Goal: Task Accomplishment & Management: Manage account settings

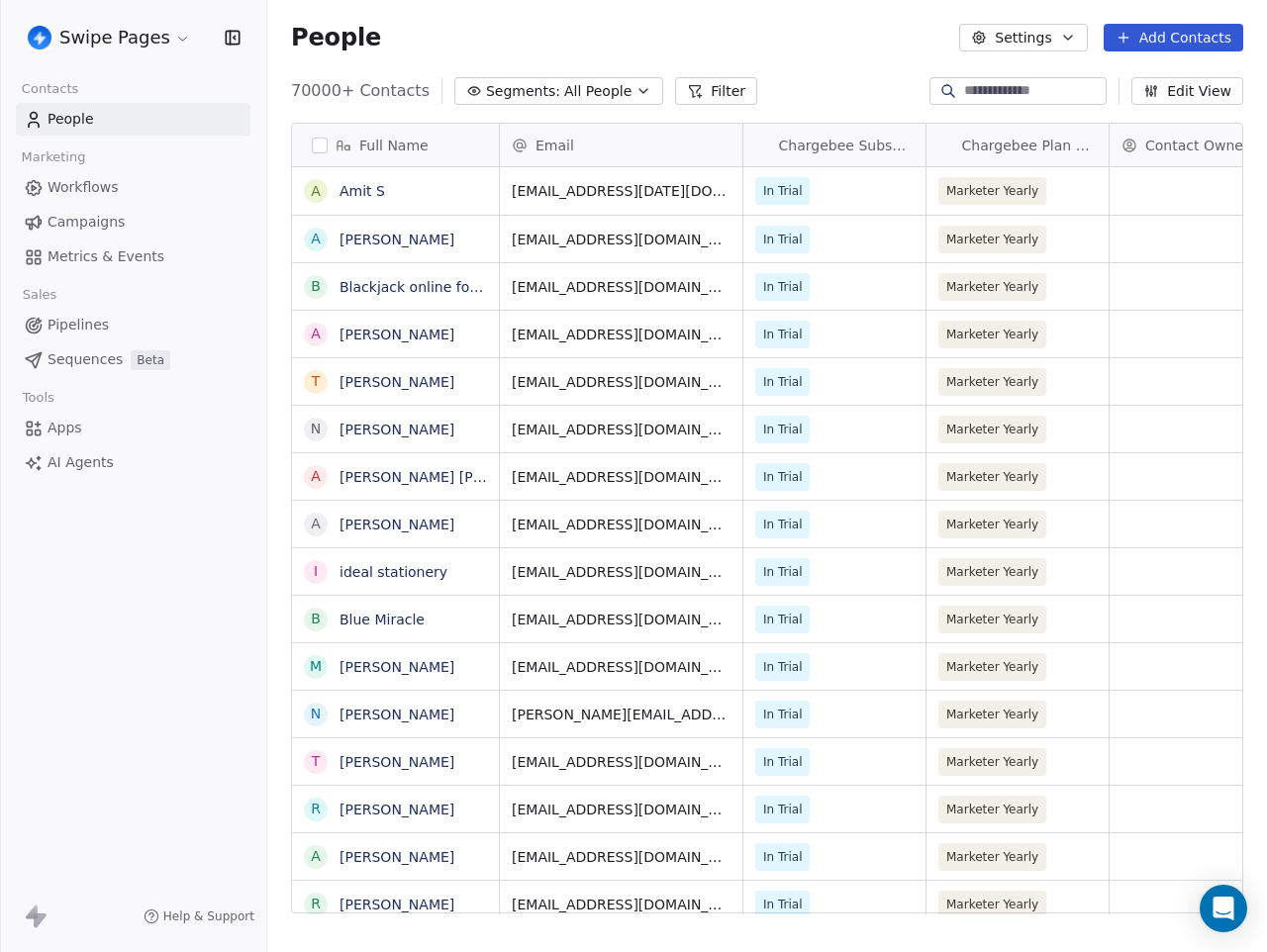
scroll to position [838, 1000]
click at [180, 40] on html "Swipe Pages Contacts People Marketing Workflows Campaigns Metrics & Events Sale…" at bounding box center [633, 476] width 1267 height 952
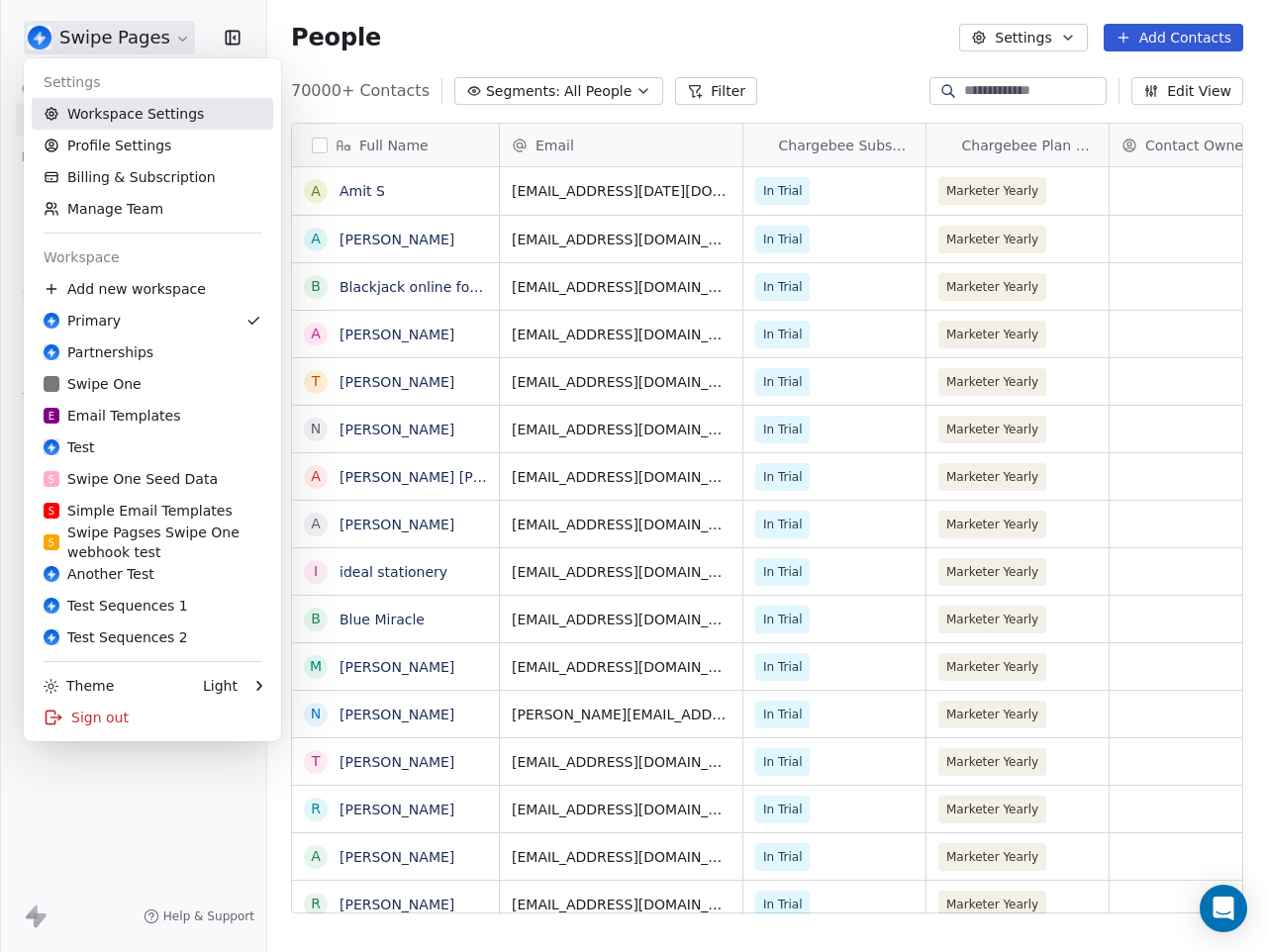
click at [147, 109] on link "Workspace Settings" at bounding box center [152, 114] width 241 height 32
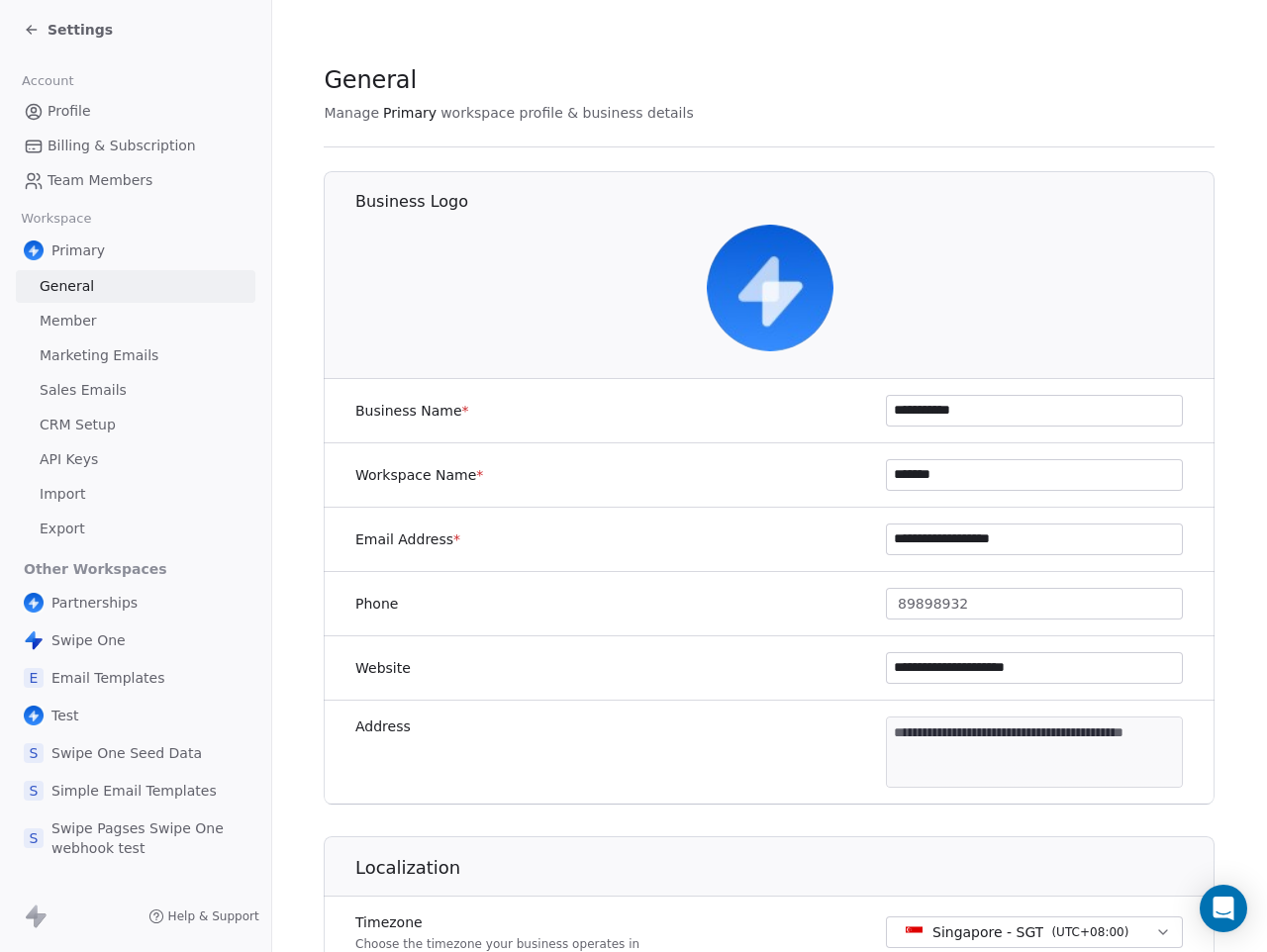
click at [87, 456] on span "API Keys" at bounding box center [69, 459] width 59 height 21
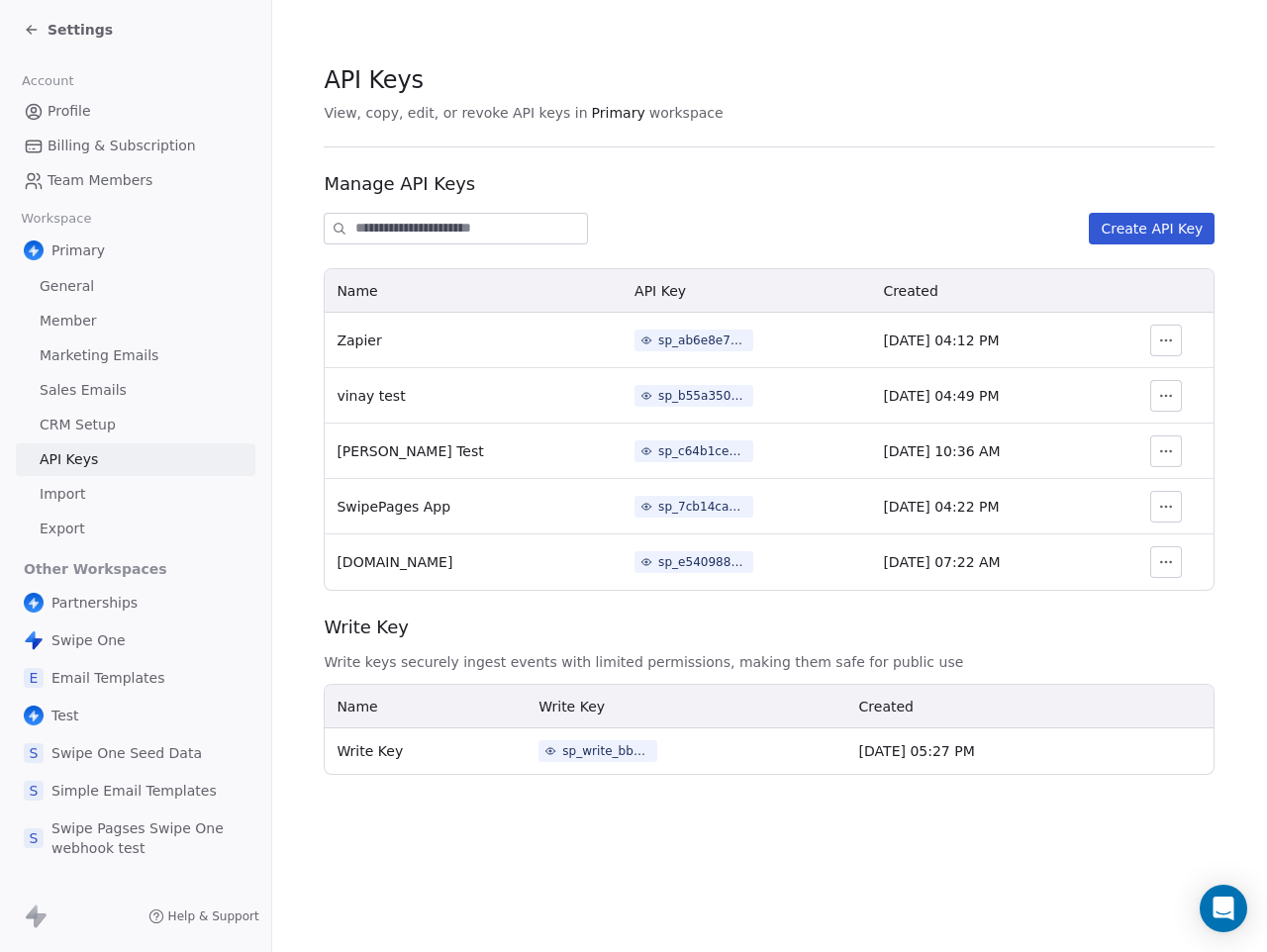
click at [1168, 446] on icon "button" at bounding box center [1166, 451] width 16 height 16
click at [1162, 497] on span "Revoke" at bounding box center [1151, 496] width 51 height 20
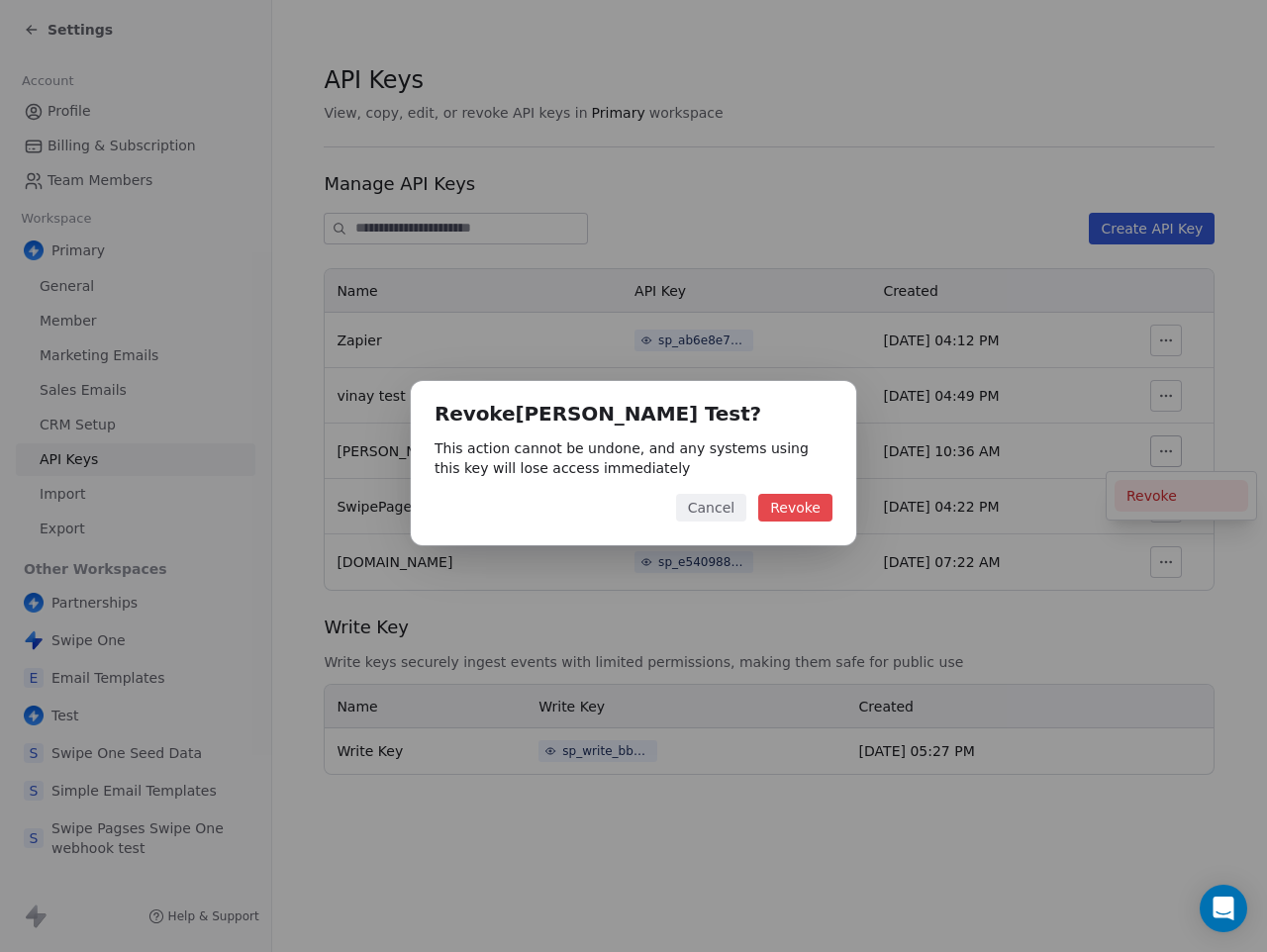
click at [821, 511] on button "Revoke" at bounding box center [795, 508] width 75 height 28
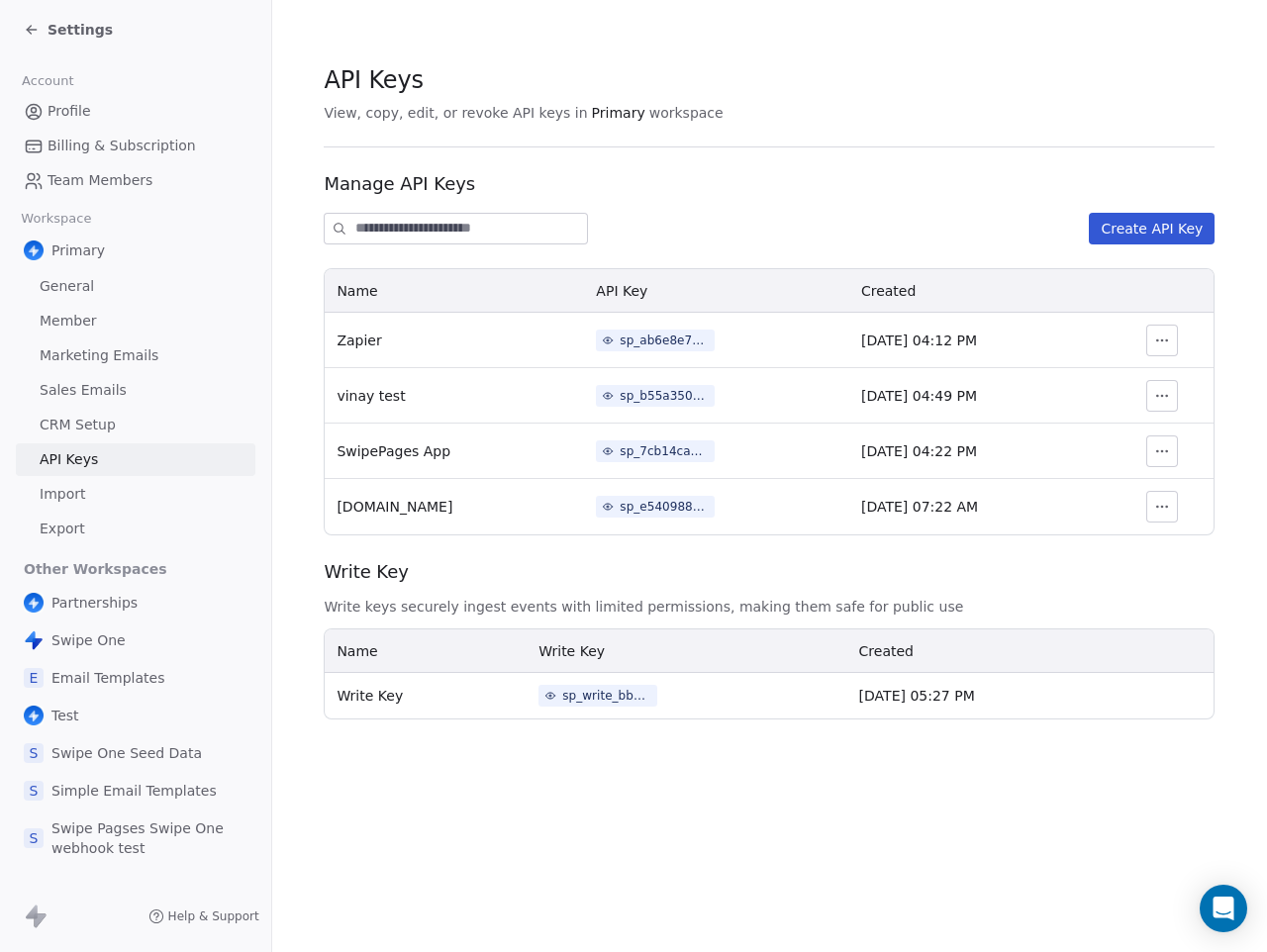
click at [877, 208] on div "Manage API Keys Create API Key" at bounding box center [769, 208] width 890 height 74
click at [810, 231] on div "Create API Key" at bounding box center [769, 229] width 890 height 32
click at [528, 605] on span "Write keys securely ingest events with limited permissions, making them safe fo…" at bounding box center [769, 607] width 890 height 20
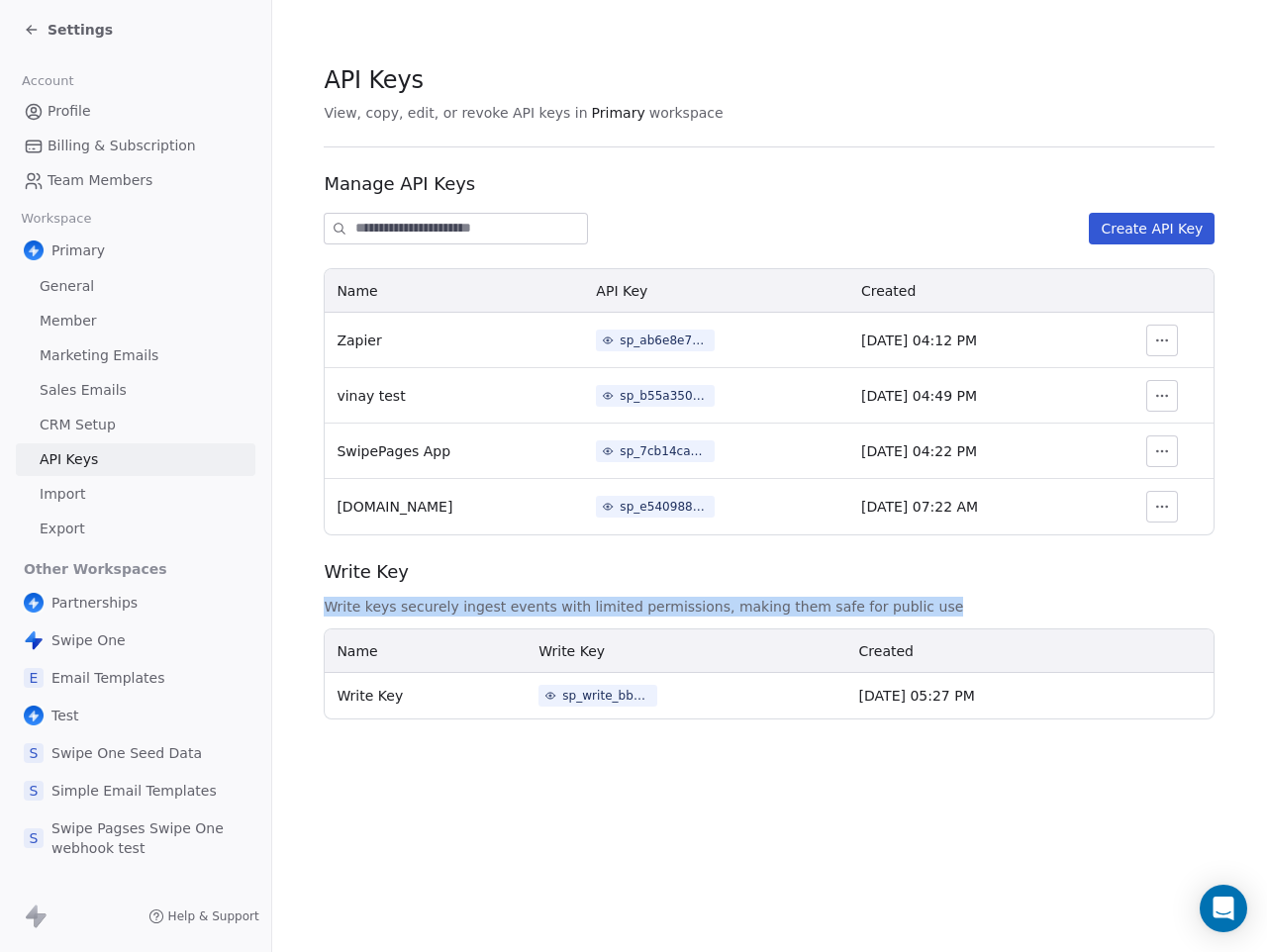
click at [639, 604] on span "Write keys securely ingest events with limited permissions, making them safe fo…" at bounding box center [769, 607] width 890 height 20
click at [927, 209] on div "Manage API Keys Create API Key" at bounding box center [769, 208] width 890 height 74
click at [1135, 234] on button "Create API Key" at bounding box center [1152, 229] width 125 height 32
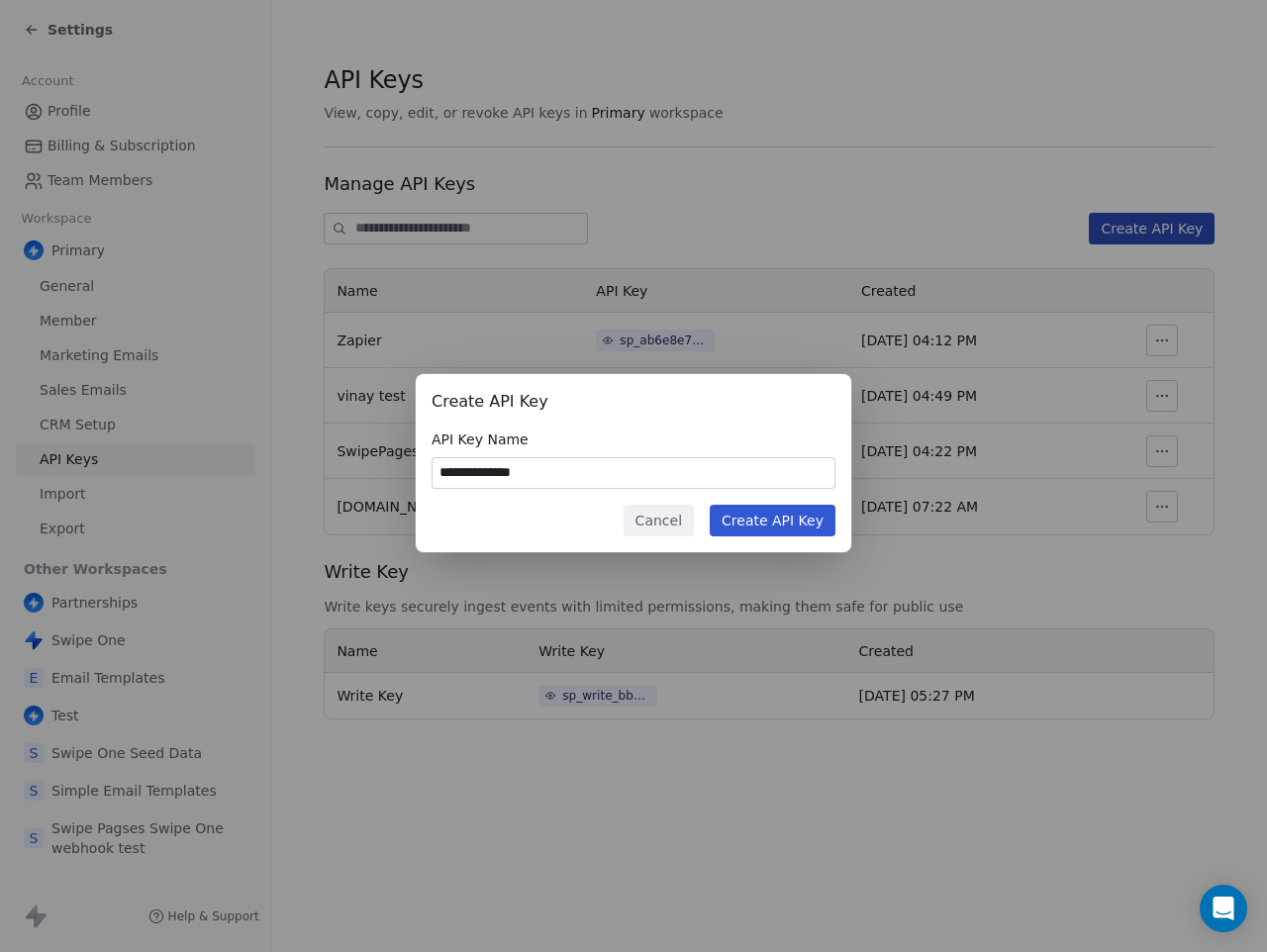
type input "**********"
click at [770, 519] on button "Create API Key" at bounding box center [772, 521] width 125 height 32
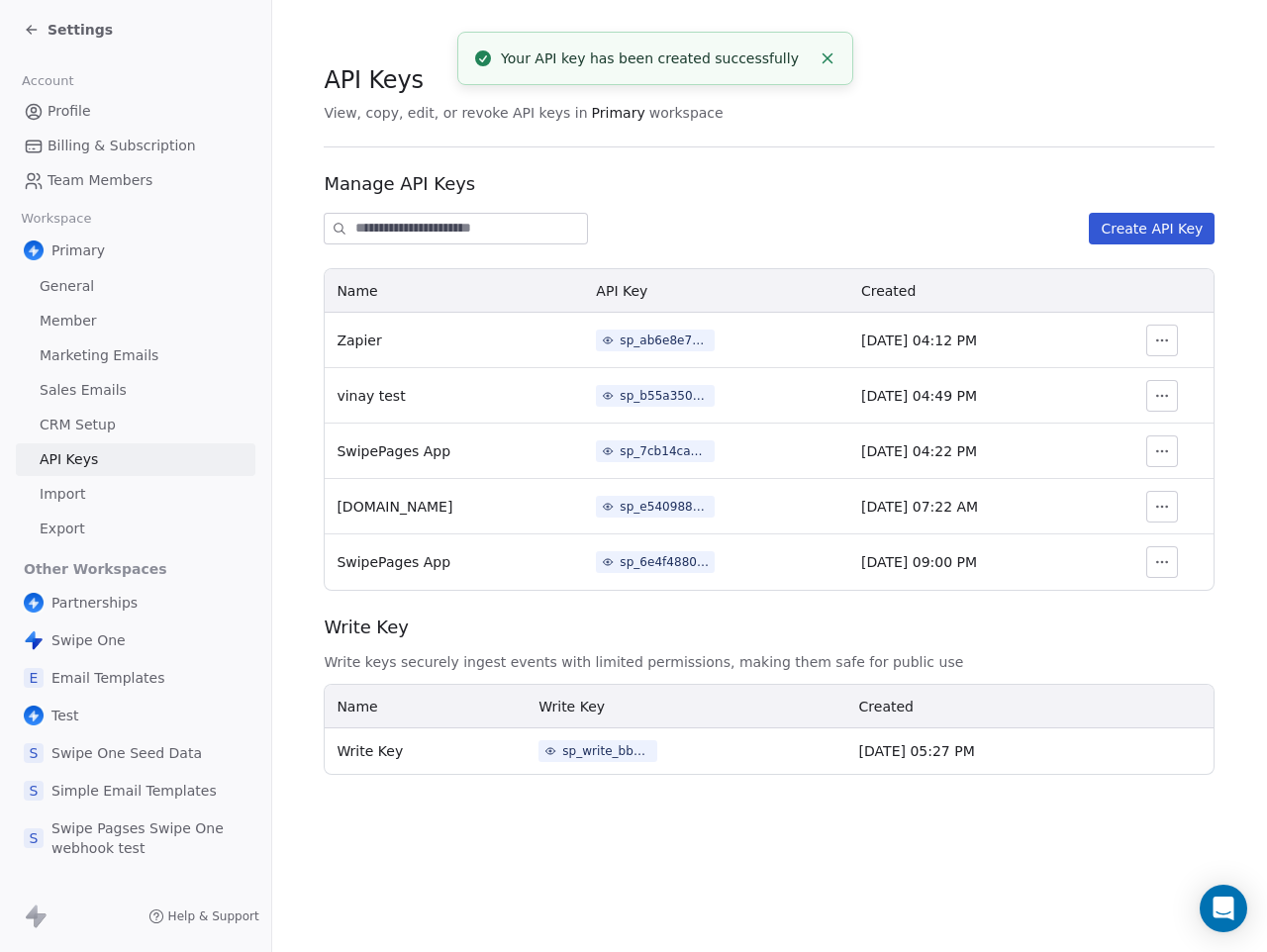
click at [619, 557] on div "sp_6e4f4880b1c349ba97409328ea9fee00" at bounding box center [664, 562] width 89 height 18
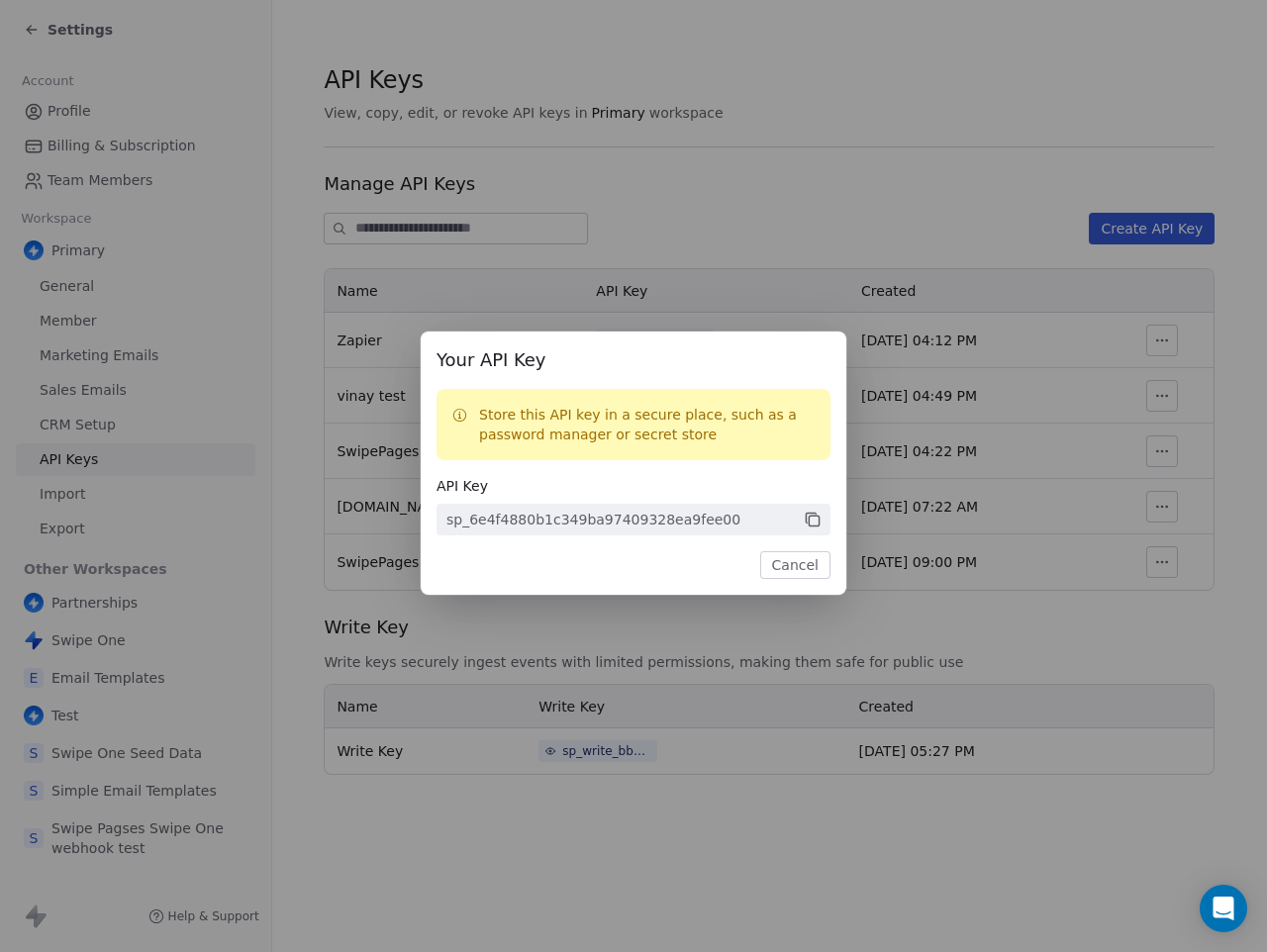
click at [813, 518] on icon at bounding box center [813, 520] width 18 height 18
click at [720, 616] on div "Your API Key Store this API key in a secure place, such as a password manager o…" at bounding box center [633, 476] width 1267 height 952
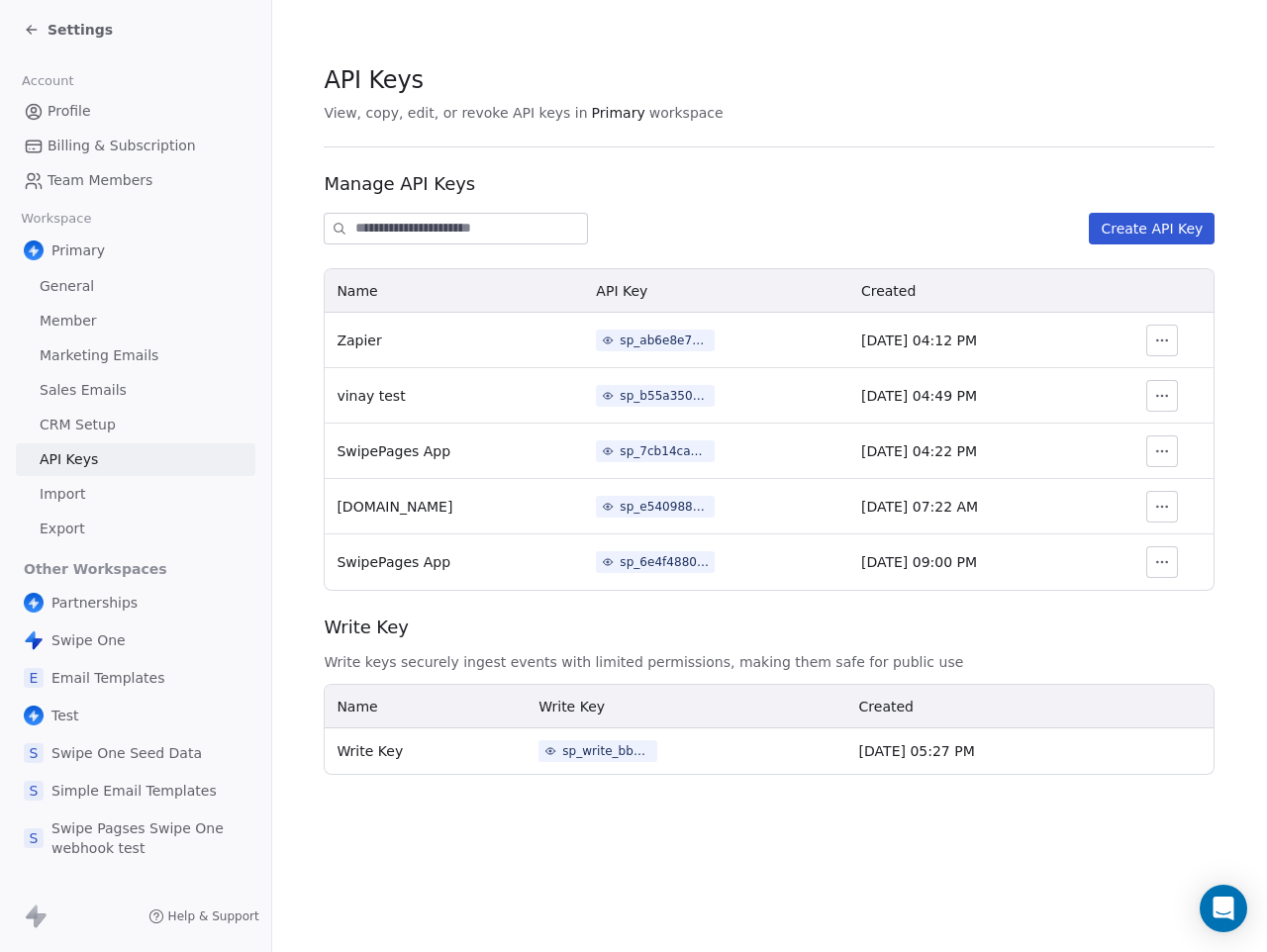
click at [619, 454] on div "sp_7cb14cad467343a891bf99507d4622c5" at bounding box center [664, 451] width 89 height 18
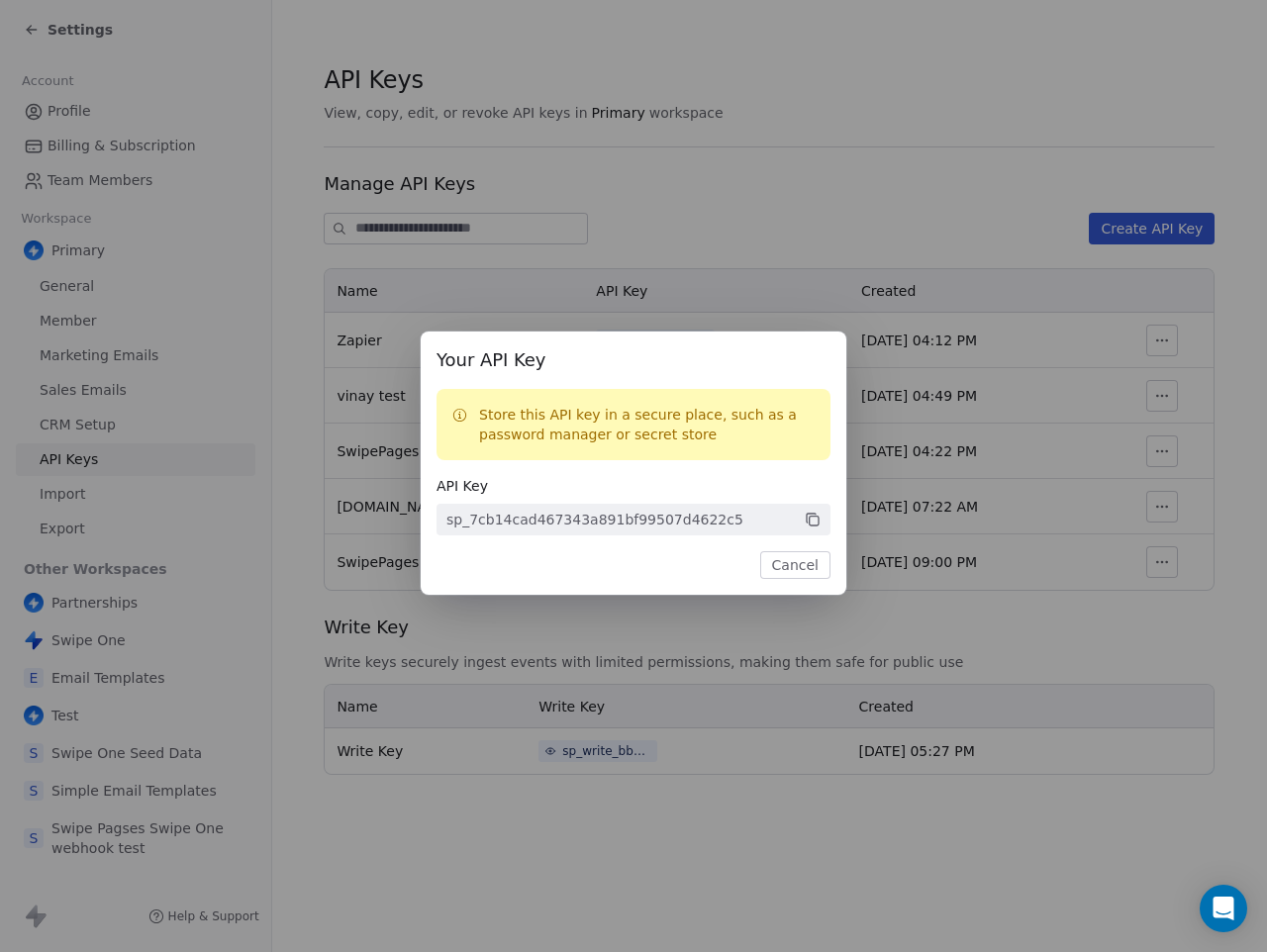
click at [597, 513] on div "sp_7cb14cad467343a891bf99507d4622c5" at bounding box center [594, 520] width 297 height 20
copy div "sp_7cb14cad467343a891bf99507d4622c5"
click at [782, 572] on button "Cancel" at bounding box center [795, 565] width 71 height 28
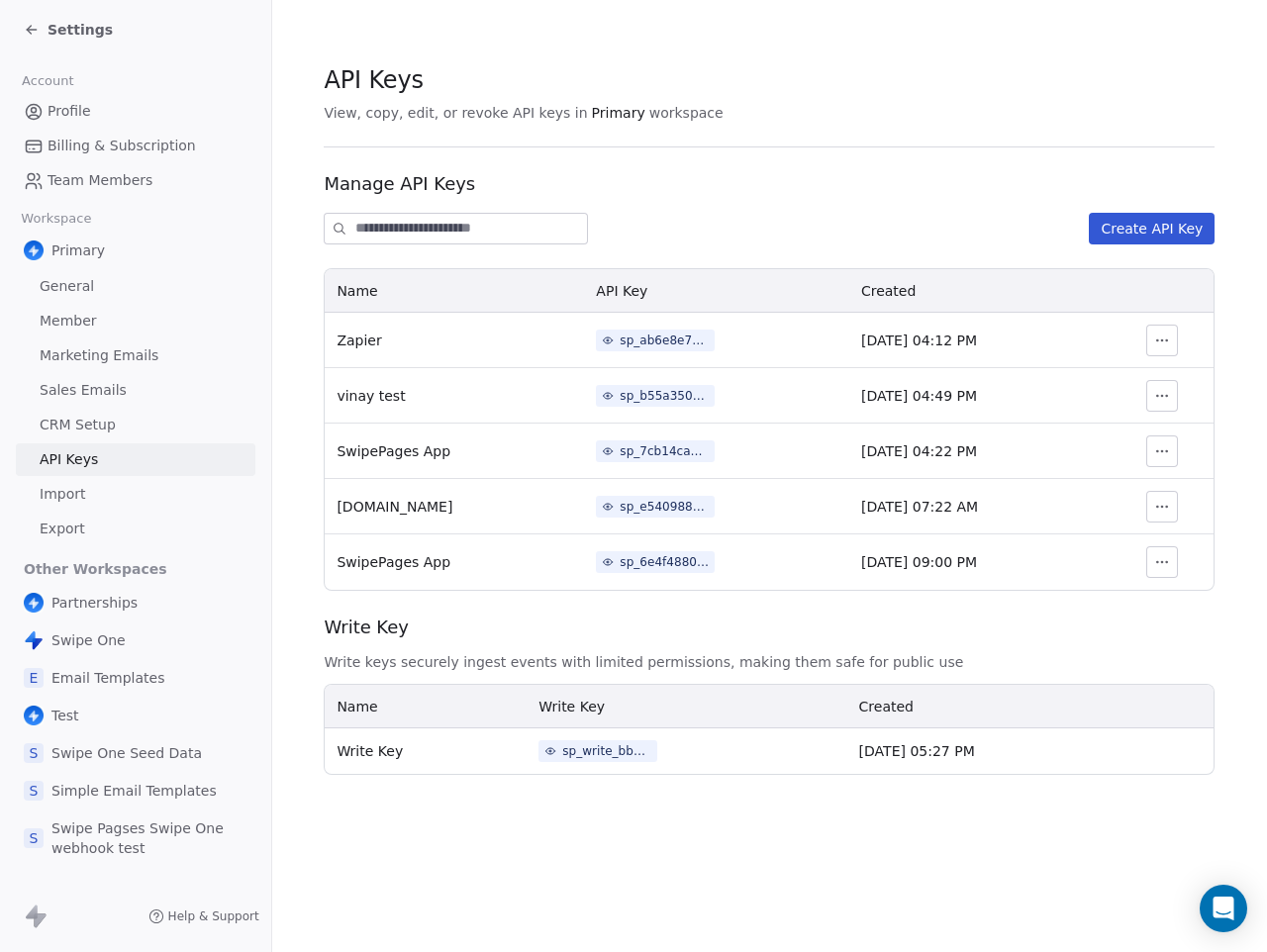
click at [856, 238] on div "Create API Key" at bounding box center [769, 229] width 890 height 32
click at [29, 28] on icon at bounding box center [29, 28] width 4 height 4
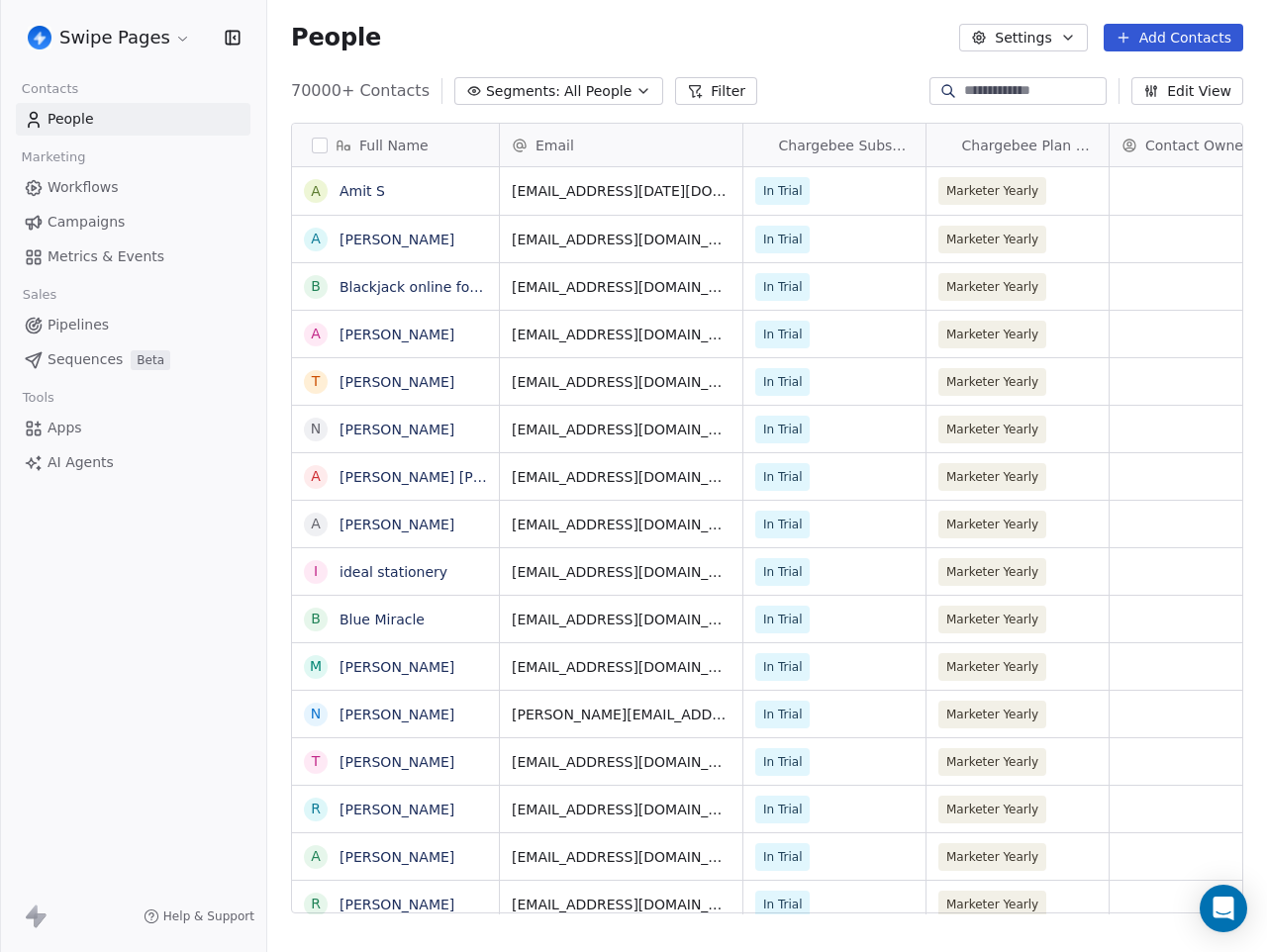
scroll to position [838, 1000]
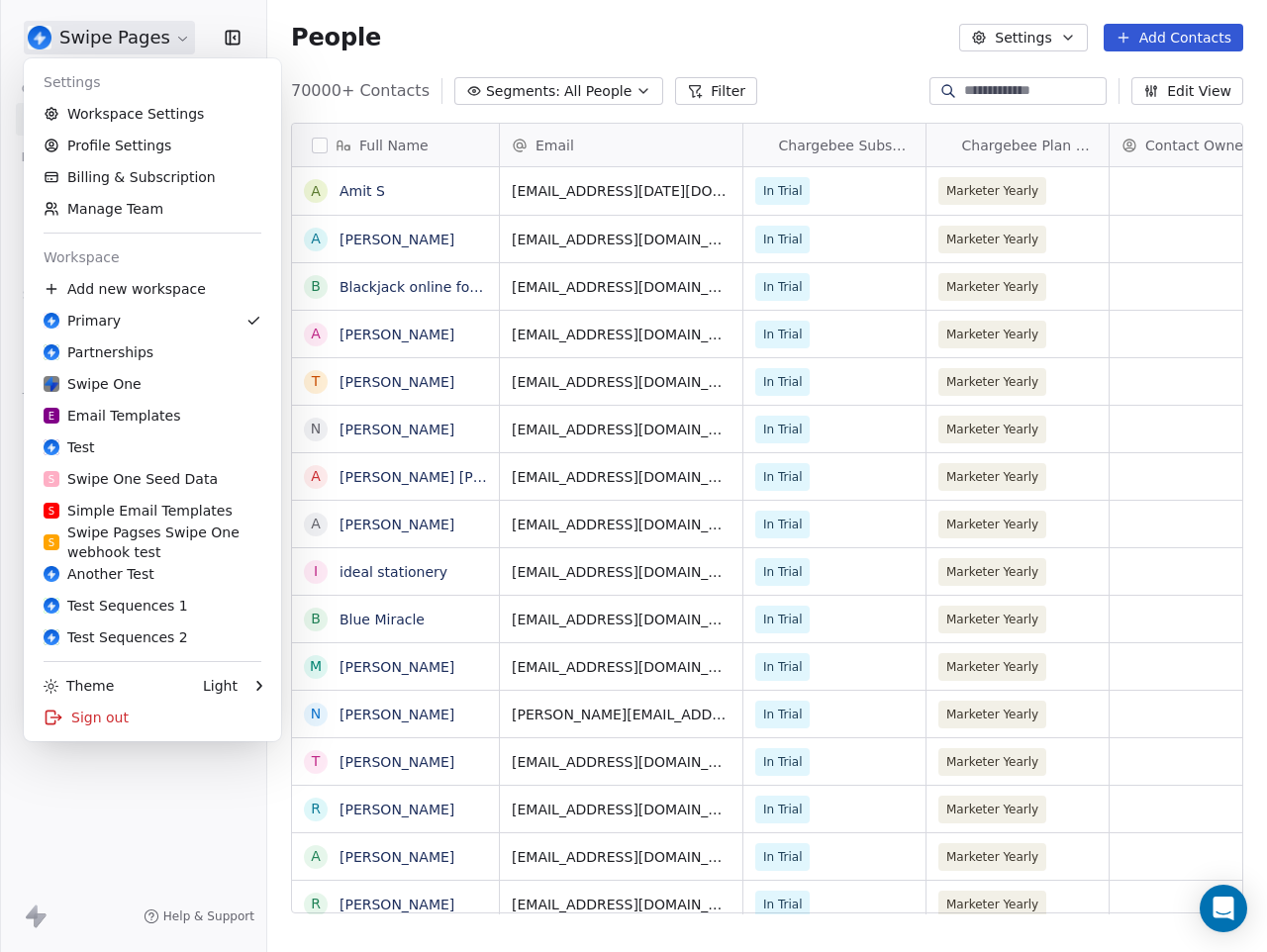
click at [165, 51] on html "Swipe Pages Contacts People Marketing Workflows Campaigns Metrics & Events Sale…" at bounding box center [633, 476] width 1267 height 952
click at [147, 119] on link "Workspace Settings" at bounding box center [152, 114] width 241 height 32
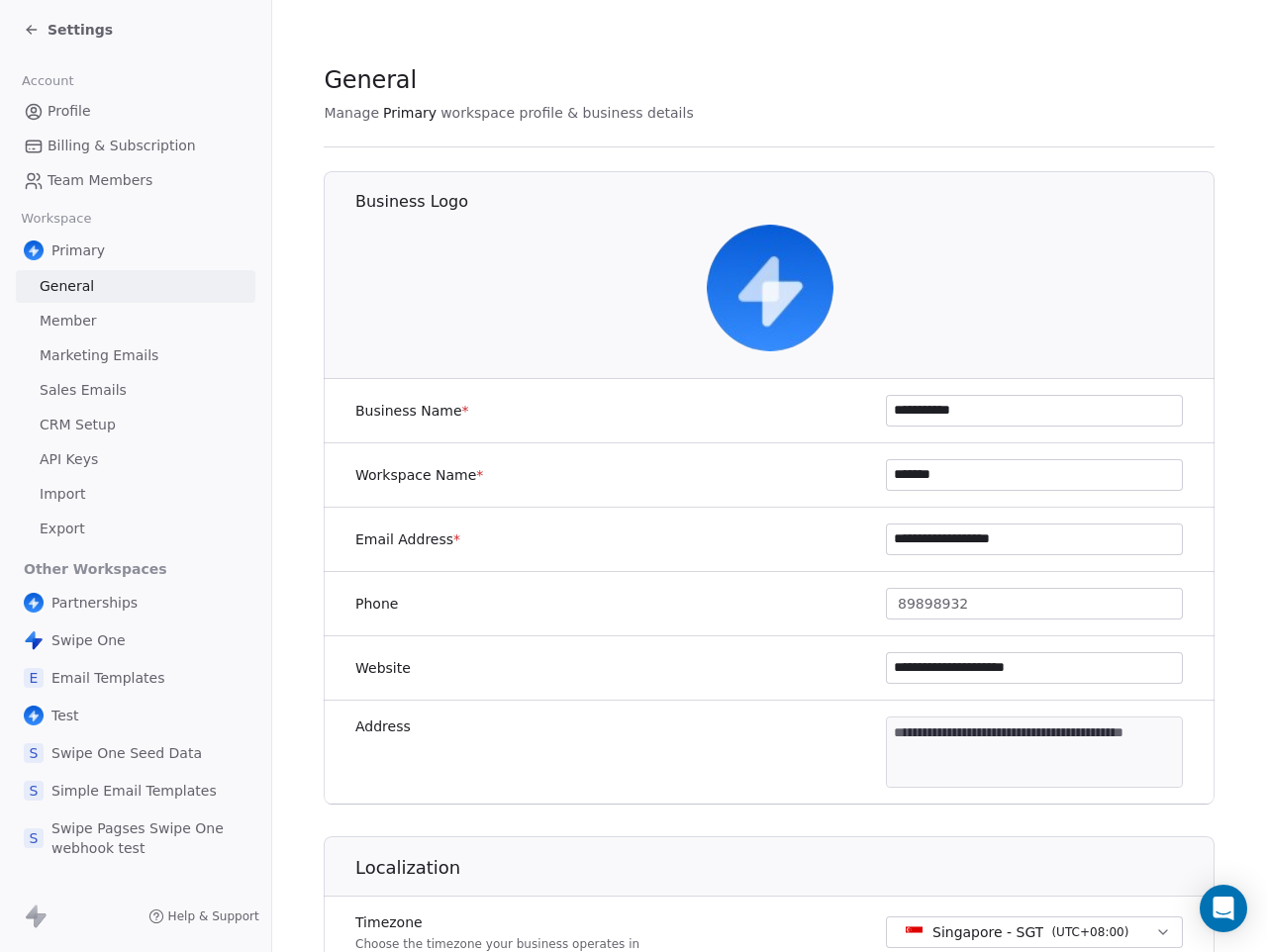
click at [93, 450] on span "API Keys" at bounding box center [69, 459] width 59 height 21
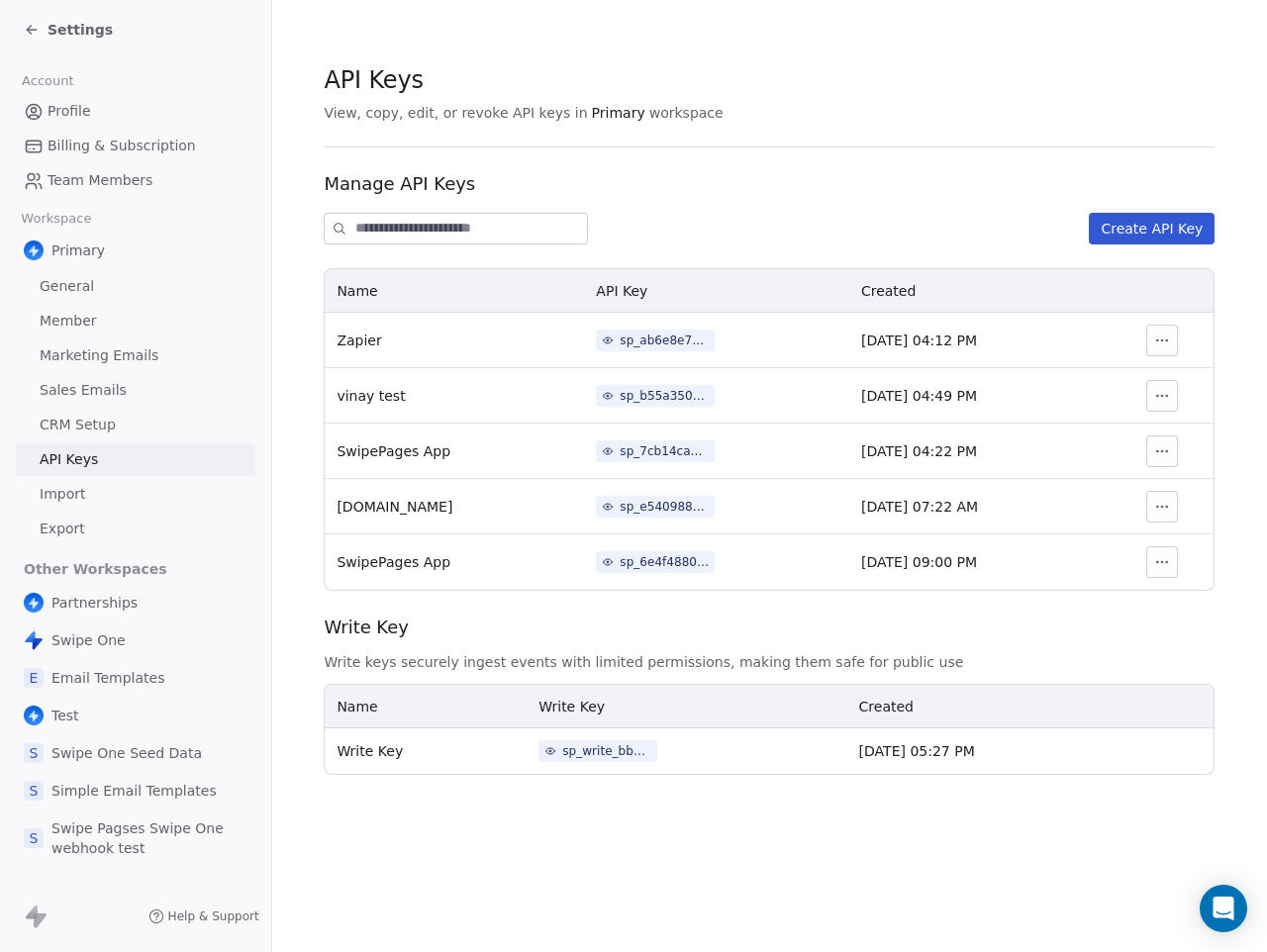
click at [1166, 400] on icon "button" at bounding box center [1162, 396] width 16 height 16
click at [1142, 442] on span "Revoke" at bounding box center [1151, 440] width 51 height 20
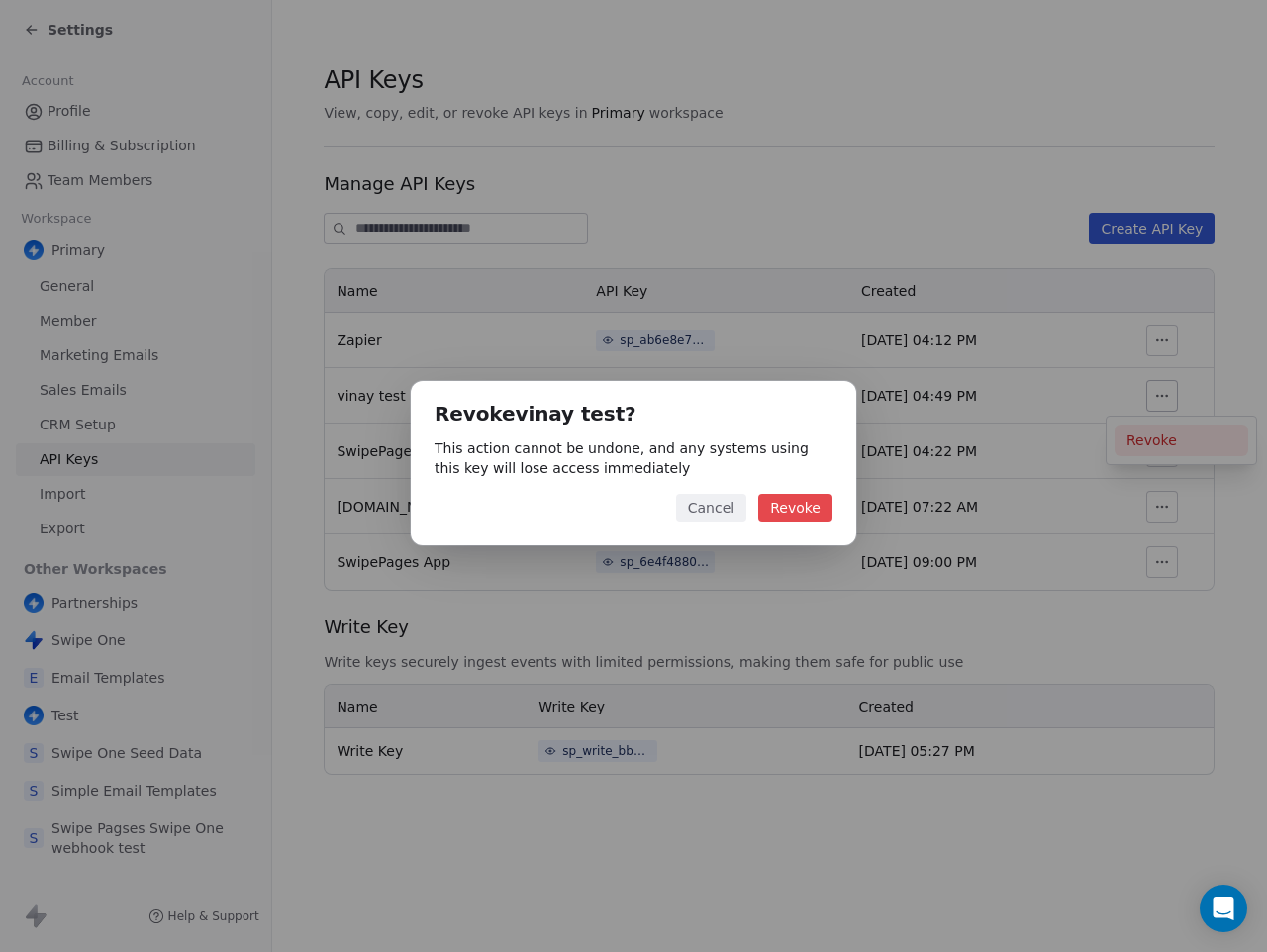
click at [722, 513] on button "Cancel" at bounding box center [711, 508] width 71 height 28
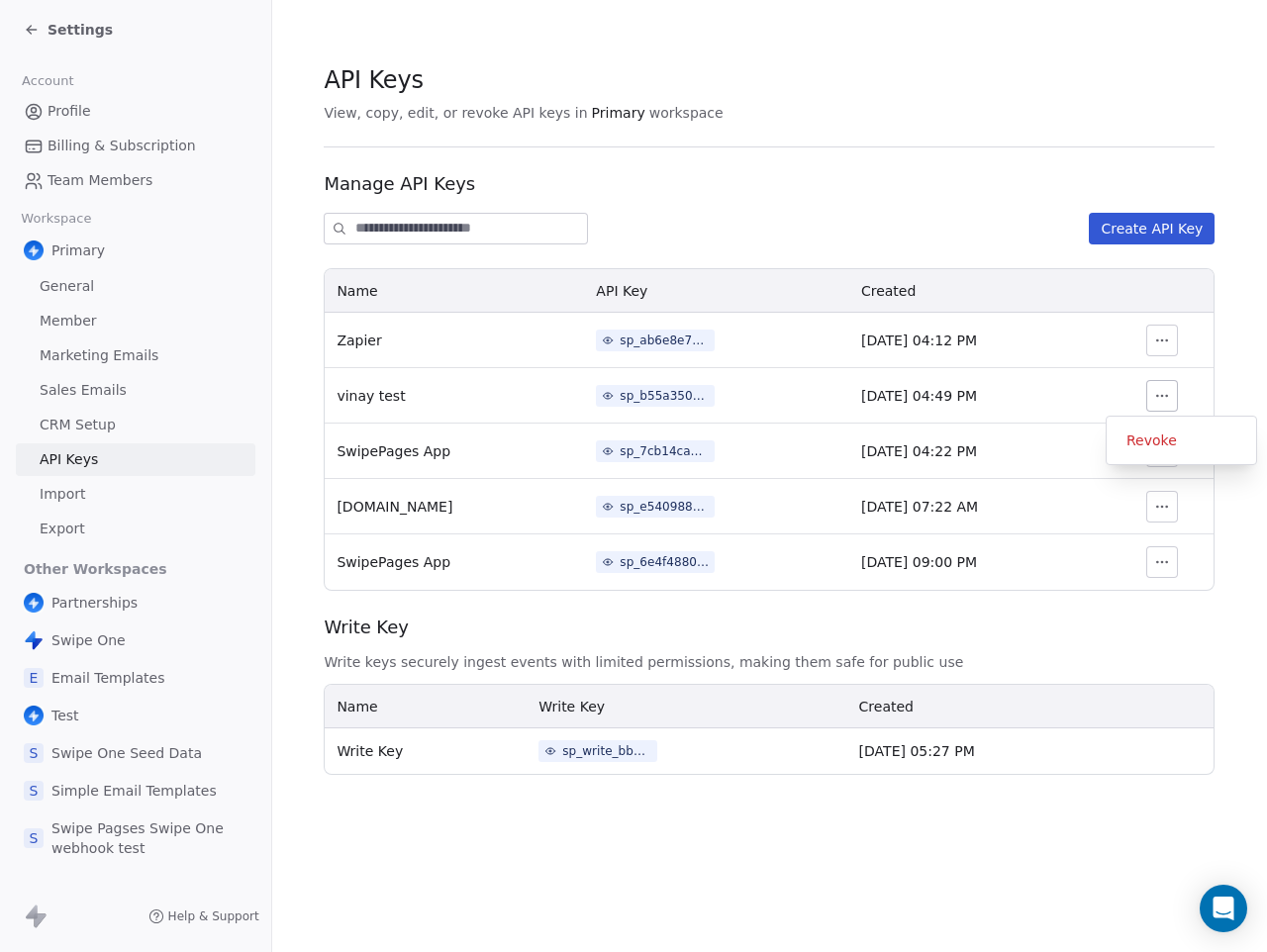
click at [1151, 447] on span "Revoke" at bounding box center [1151, 440] width 51 height 20
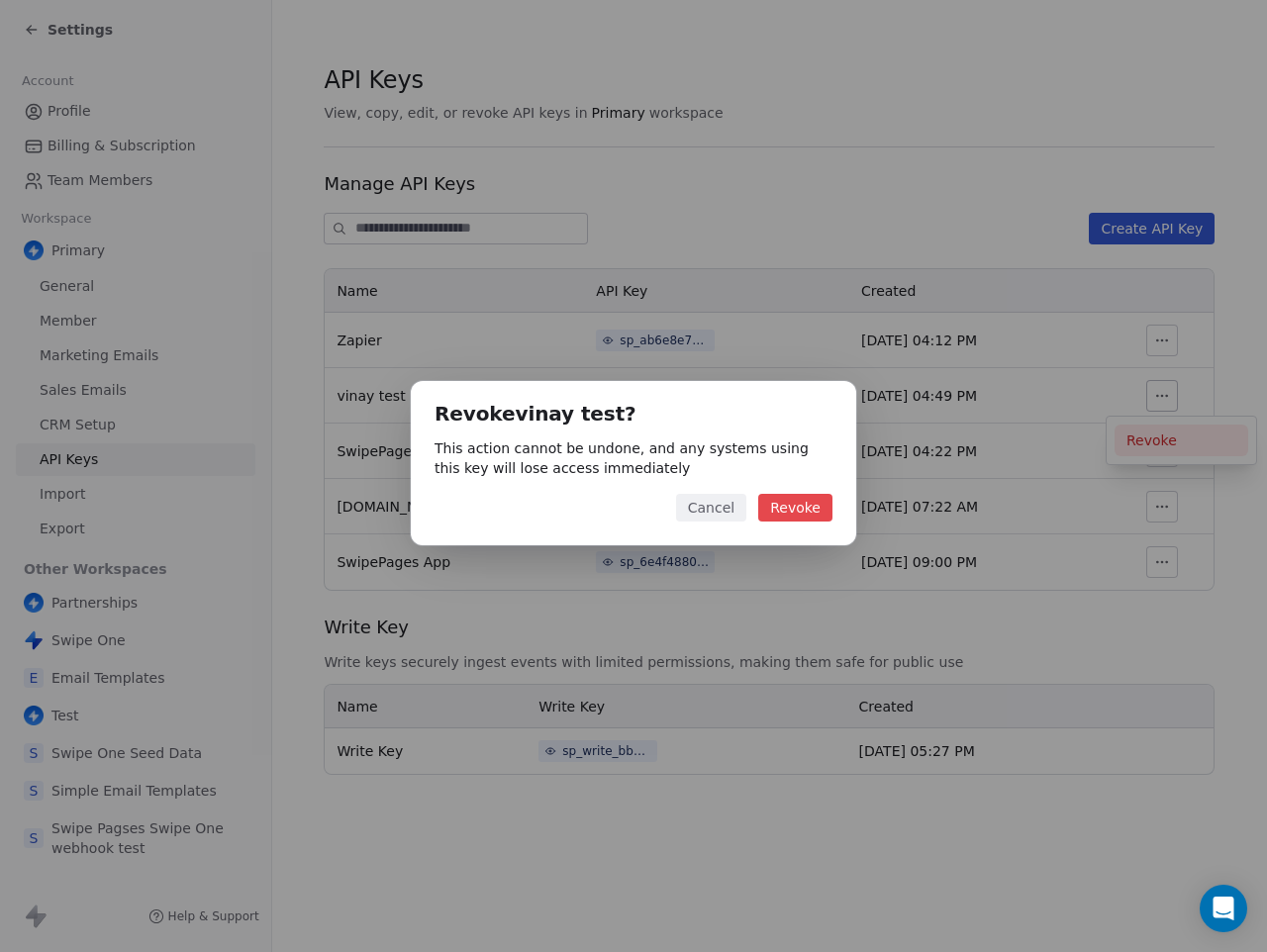
click at [801, 509] on button "Revoke" at bounding box center [795, 508] width 75 height 28
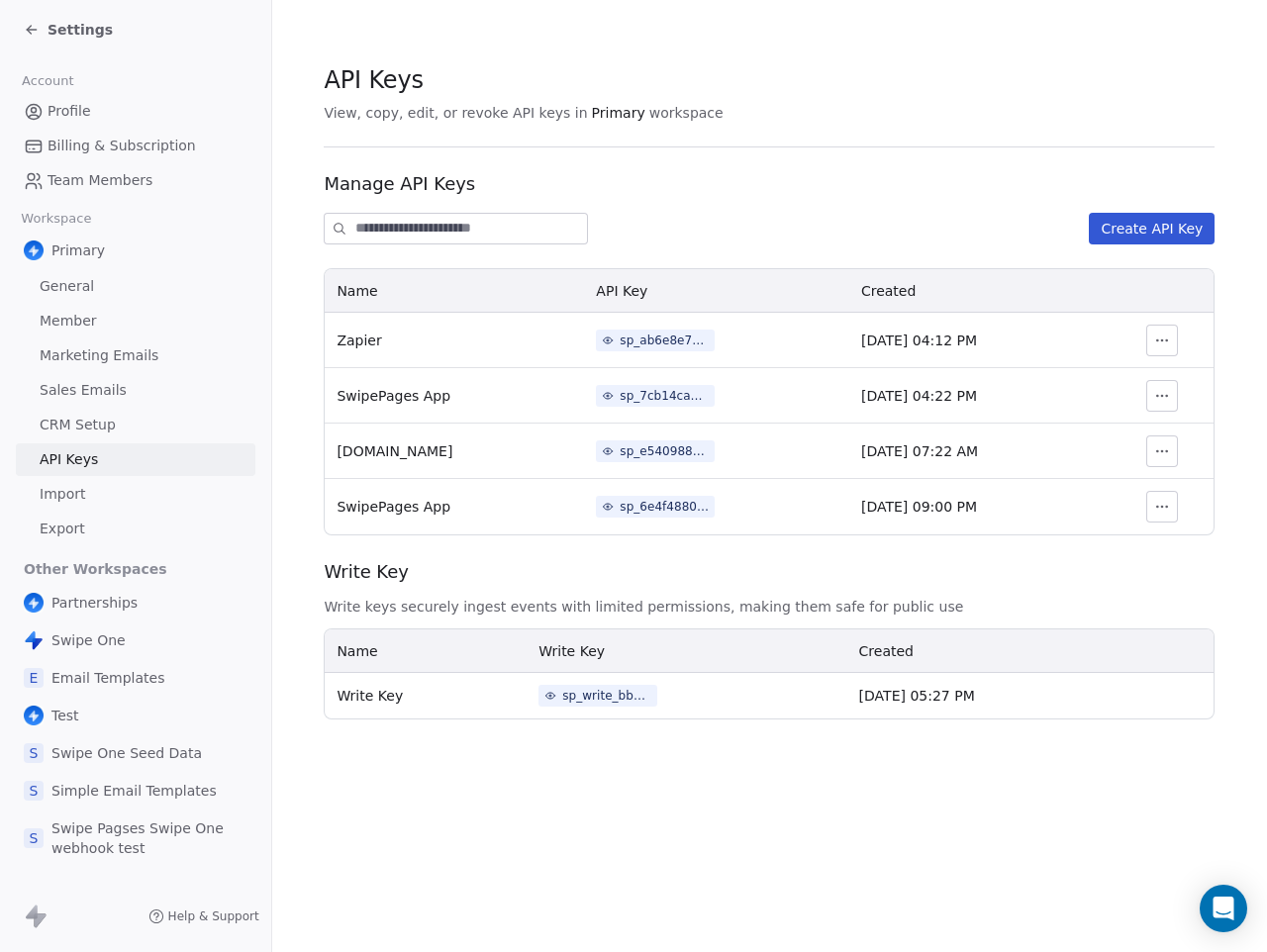
click at [38, 26] on icon at bounding box center [32, 30] width 16 height 16
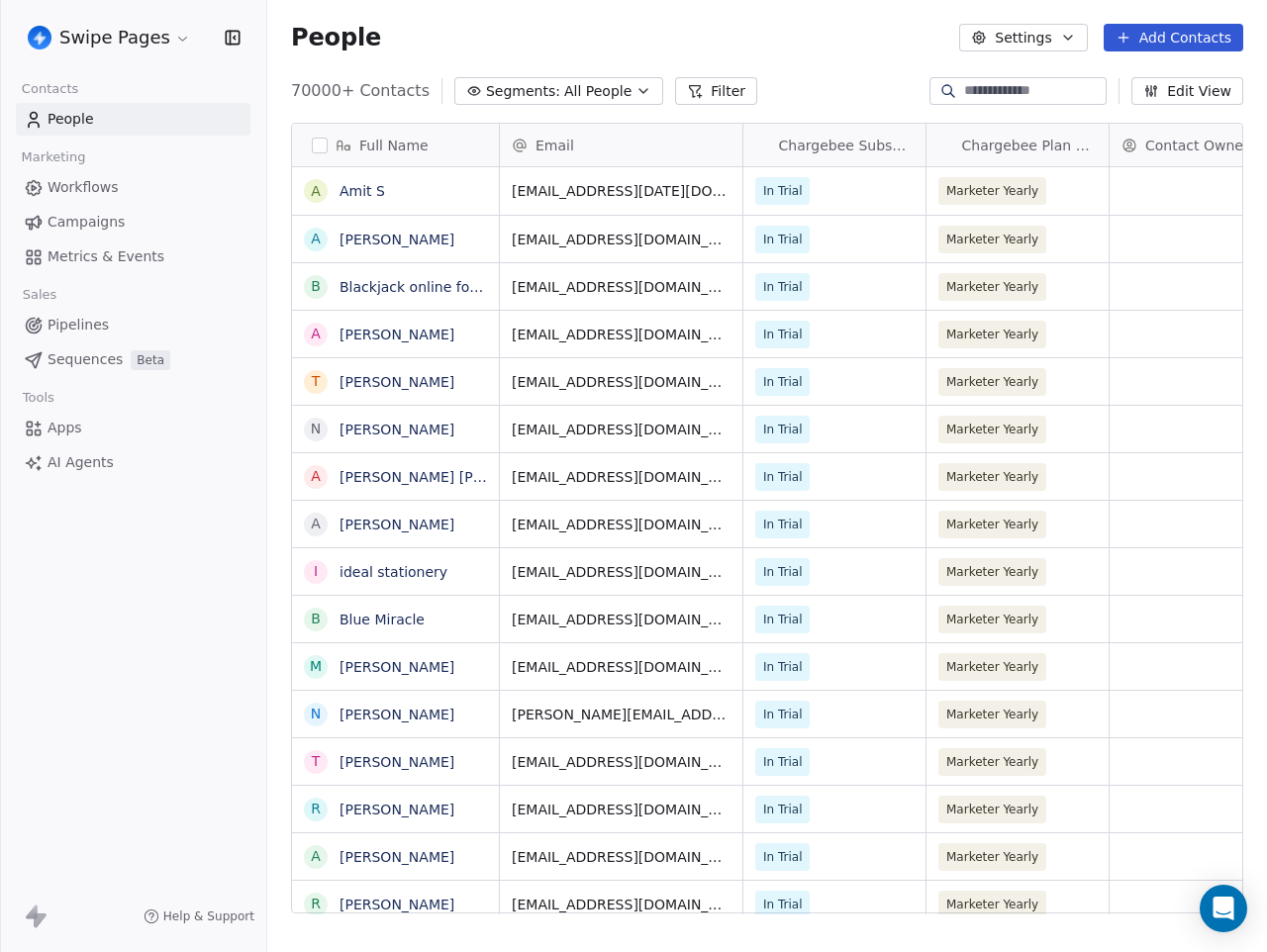
scroll to position [838, 1000]
